Goal: Transaction & Acquisition: Purchase product/service

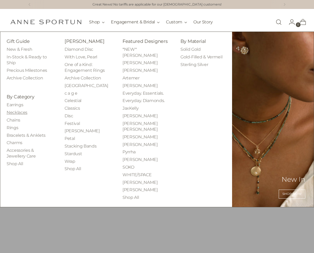
click at [22, 111] on link "Necklaces" at bounding box center [17, 112] width 21 height 5
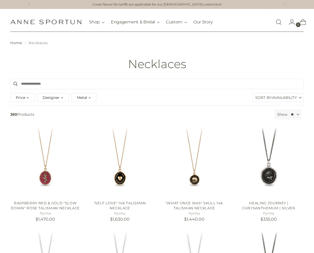
click at [84, 98] on span "Metal" at bounding box center [82, 98] width 10 height 6
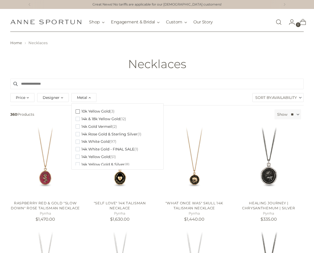
click at [79, 113] on span "button" at bounding box center [78, 112] width 4 height 4
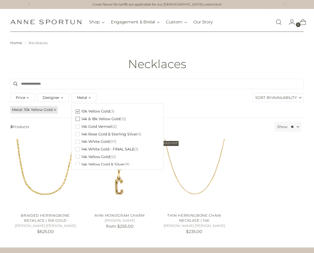
click at [79, 120] on span "button" at bounding box center [78, 119] width 4 height 4
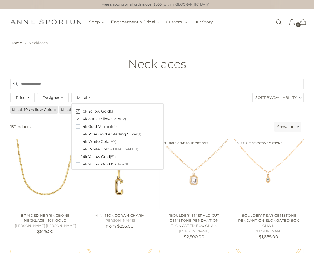
click at [266, 110] on ul "Metal 10k Yellow Gold Metal 14k & 18k Yellow Gold" at bounding box center [156, 109] width 295 height 9
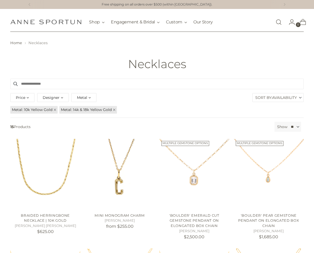
click at [281, 99] on span "Availability" at bounding box center [284, 98] width 25 height 8
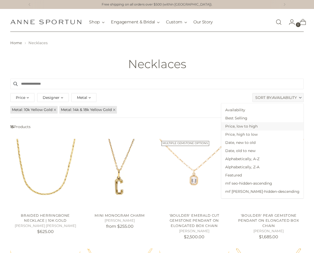
click at [272, 129] on span "Price, low to high" at bounding box center [262, 127] width 82 height 8
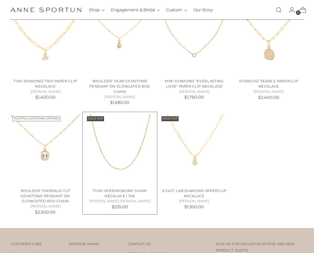
scroll to position [369, 0]
